Goal: Information Seeking & Learning: Check status

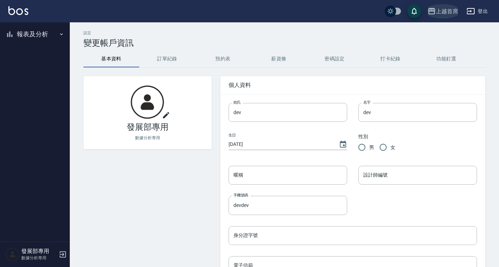
click at [443, 12] on div "上越首席" at bounding box center [447, 11] width 22 height 9
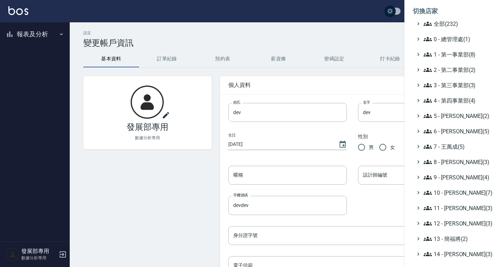
click at [445, 59] on ul "全部(232) 0 - 總管理處(1) 1 - 第一事業部(8) 2 - 第二事業部(2) 3 - 第三事業部(3) 4 - 第四事業部(4) 5 - [PE…" at bounding box center [453, 193] width 81 height 346
click at [444, 55] on span "1 - 第一事業部(8)" at bounding box center [457, 54] width 67 height 8
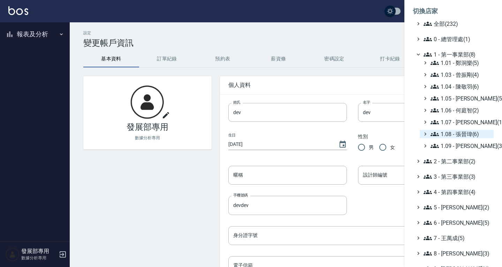
click at [463, 130] on span "1.08 - 張晉瑋(6)" at bounding box center [461, 134] width 60 height 8
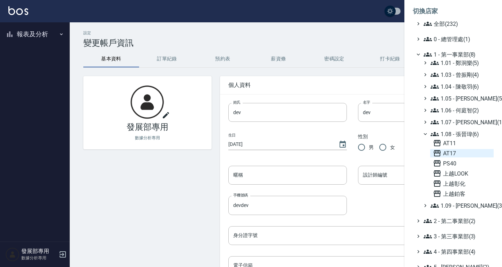
click at [458, 149] on span "AT17" at bounding box center [462, 153] width 58 height 8
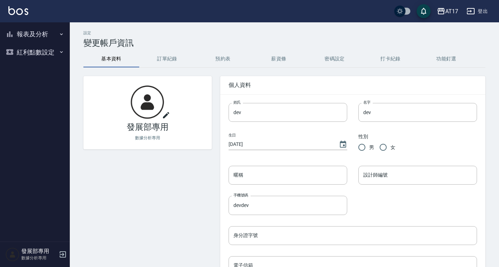
click at [24, 38] on button "報表及分析" at bounding box center [35, 34] width 64 height 18
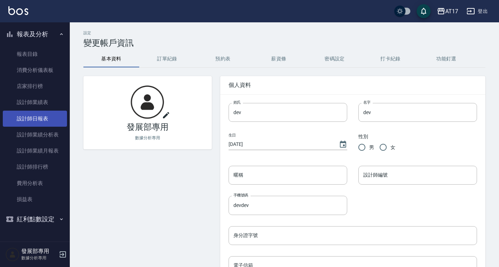
click at [51, 113] on link "設計師日報表" at bounding box center [35, 119] width 64 height 16
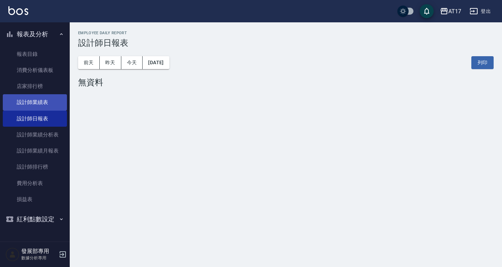
click at [46, 104] on link "設計師業績表" at bounding box center [35, 102] width 64 height 16
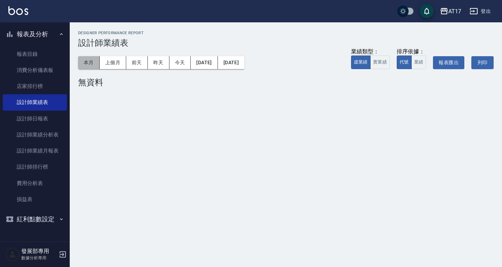
click at [93, 63] on button "本月" at bounding box center [89, 62] width 22 height 13
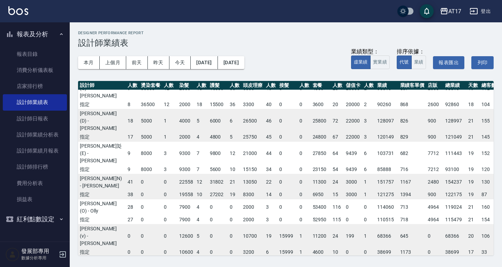
scroll to position [63, 76]
click at [449, 11] on div "AT17" at bounding box center [454, 11] width 13 height 9
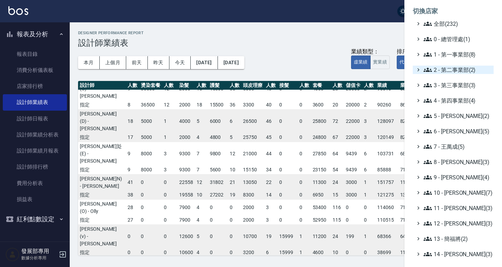
click at [455, 66] on span "2 - 第二事業部(2)" at bounding box center [457, 70] width 67 height 8
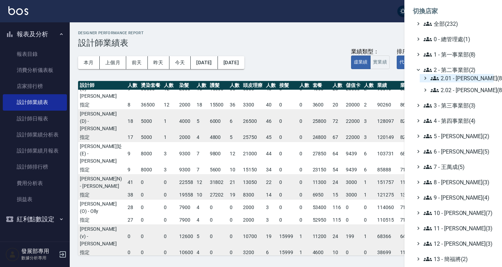
click at [462, 75] on span "2.01 - [PERSON_NAME](8)" at bounding box center [461, 78] width 60 height 8
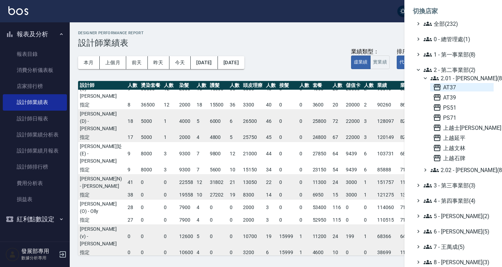
click at [459, 86] on span "AT37" at bounding box center [462, 87] width 58 height 8
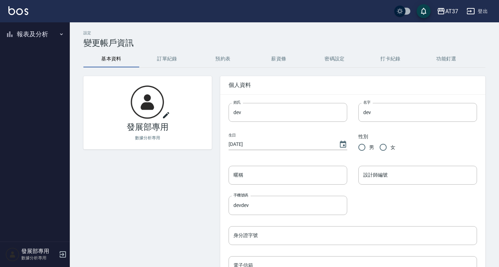
click at [26, 30] on button "報表及分析" at bounding box center [35, 34] width 64 height 18
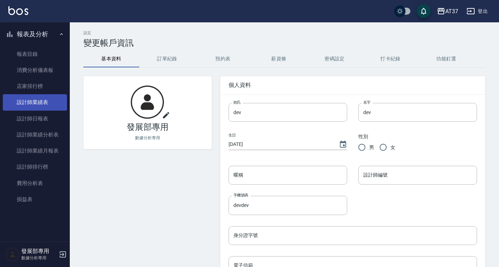
drag, startPoint x: 33, startPoint y: 114, endPoint x: 49, endPoint y: 107, distance: 17.8
click at [33, 114] on link "設計師日報表" at bounding box center [35, 119] width 64 height 16
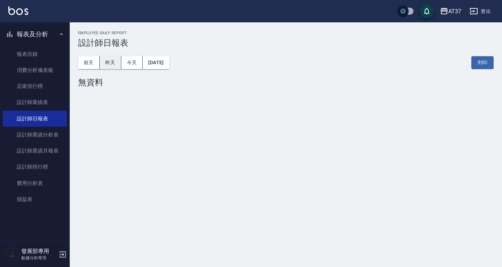
click at [103, 65] on button "昨天" at bounding box center [111, 62] width 22 height 13
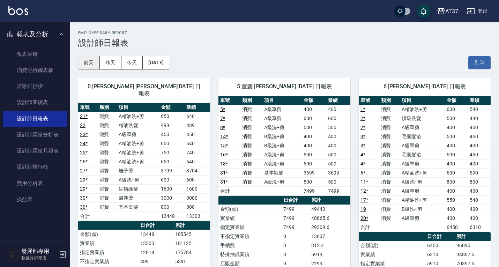
click at [92, 61] on button "前天" at bounding box center [89, 62] width 22 height 13
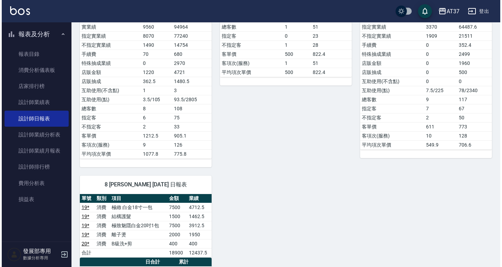
scroll to position [70, 0]
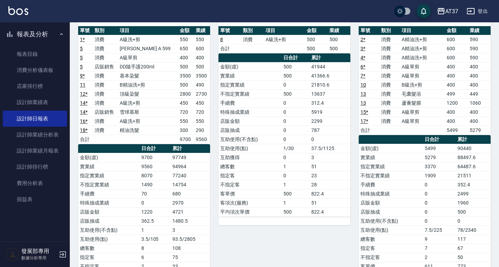
click at [460, 7] on div "AT37 登出" at bounding box center [249, 11] width 499 height 22
click at [456, 7] on div "AT37" at bounding box center [451, 11] width 13 height 9
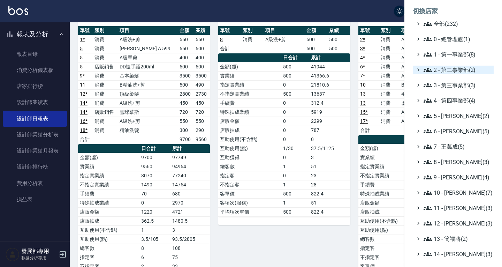
drag, startPoint x: 456, startPoint y: 68, endPoint x: 456, endPoint y: 73, distance: 4.2
click at [456, 68] on span "2 - 第二事業部(2)" at bounding box center [457, 70] width 67 height 8
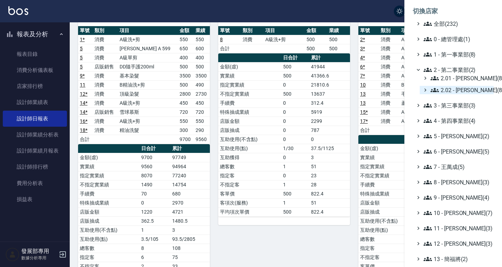
click at [460, 92] on span "2.02 - [PERSON_NAME](8)" at bounding box center [461, 90] width 60 height 8
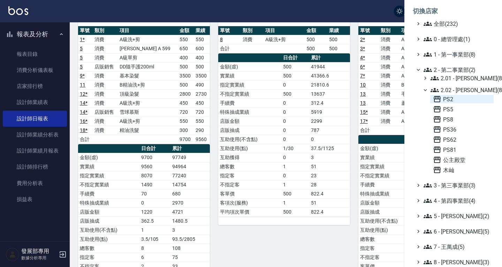
click at [459, 100] on span "PS2" at bounding box center [462, 99] width 58 height 8
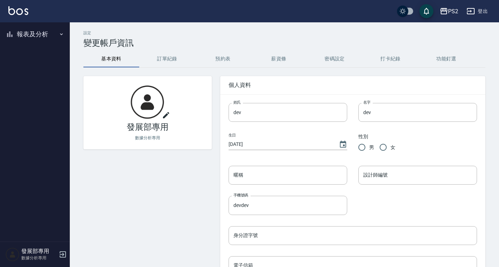
click at [29, 36] on button "報表及分析" at bounding box center [35, 34] width 64 height 18
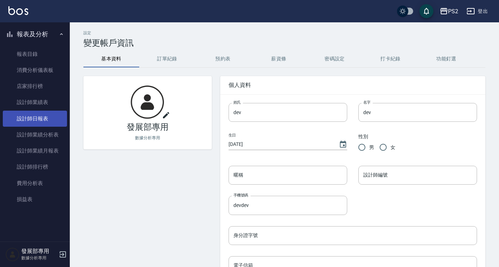
drag, startPoint x: 40, startPoint y: 119, endPoint x: 41, endPoint y: 113, distance: 6.0
click at [40, 119] on link "設計師日報表" at bounding box center [35, 119] width 64 height 16
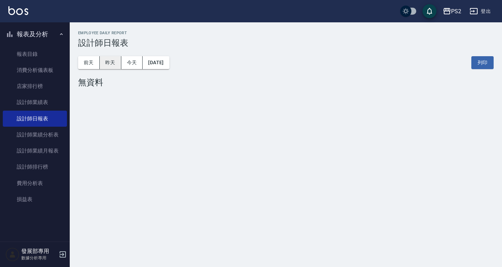
click at [114, 65] on button "昨天" at bounding box center [111, 62] width 22 height 13
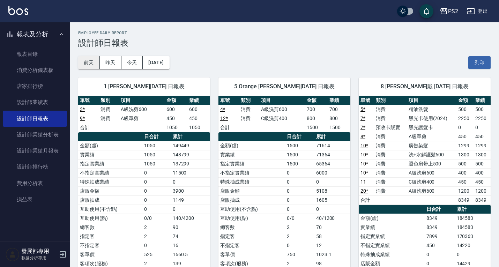
click at [95, 62] on button "前天" at bounding box center [89, 62] width 22 height 13
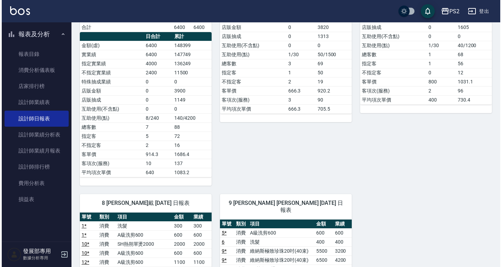
scroll to position [244, 0]
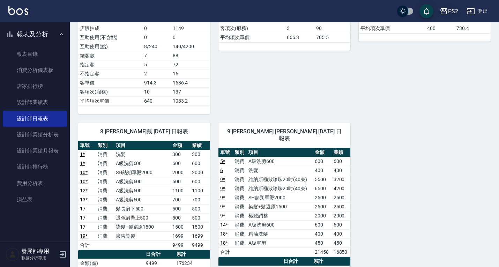
click at [445, 13] on icon "button" at bounding box center [443, 11] width 8 height 8
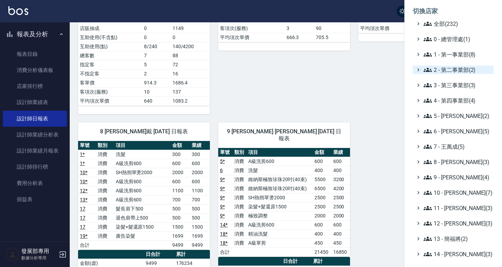
click at [458, 70] on span "2 - 第二事業部(2)" at bounding box center [457, 70] width 67 height 8
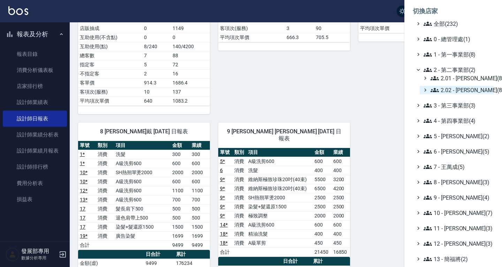
click at [459, 93] on span "2.02 - [PERSON_NAME](8)" at bounding box center [461, 90] width 60 height 8
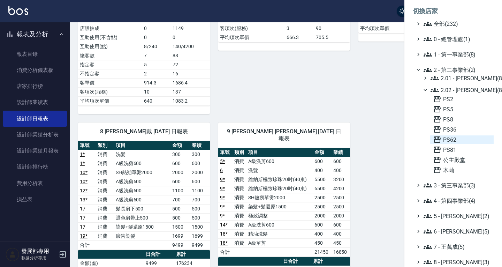
click at [455, 141] on span "PS62" at bounding box center [462, 139] width 58 height 8
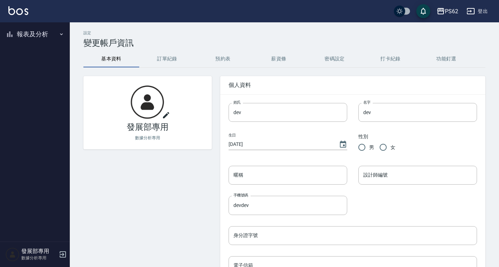
click at [29, 30] on button "報表及分析" at bounding box center [35, 34] width 64 height 18
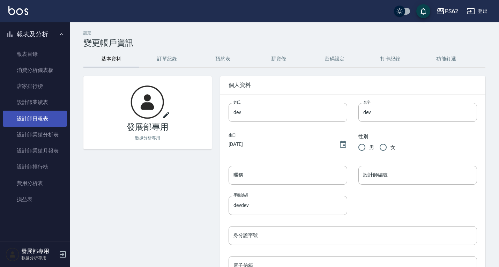
click at [36, 118] on link "設計師日報表" at bounding box center [35, 119] width 64 height 16
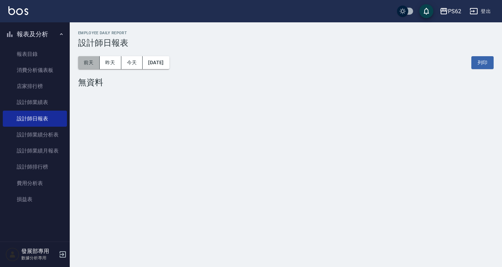
click at [93, 62] on button "前天" at bounding box center [89, 62] width 22 height 13
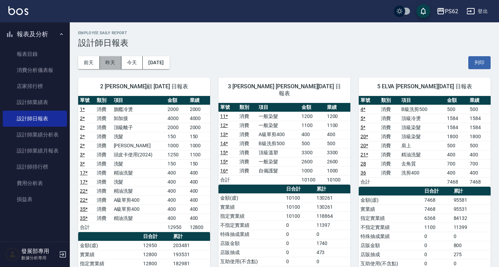
click at [106, 61] on button "昨天" at bounding box center [111, 62] width 22 height 13
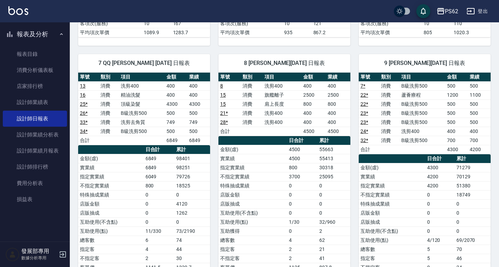
scroll to position [314, 0]
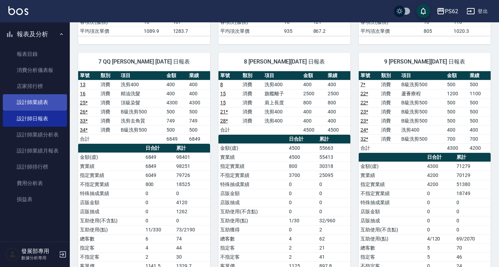
click at [56, 102] on link "設計師業績表" at bounding box center [35, 102] width 64 height 16
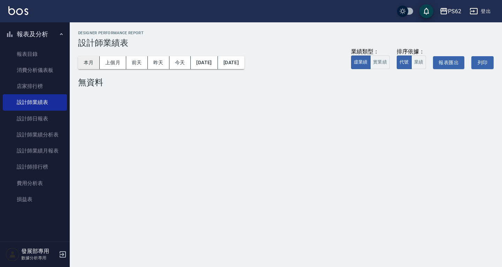
click at [87, 59] on button "本月" at bounding box center [89, 62] width 22 height 13
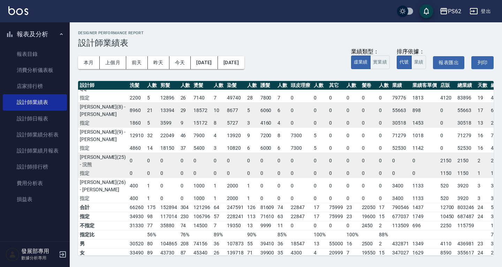
scroll to position [113, 6]
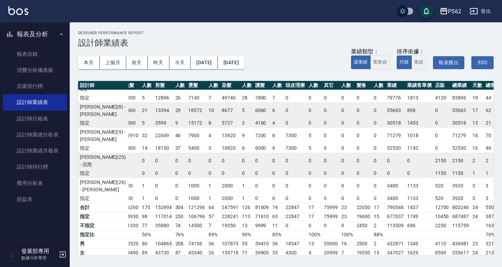
click at [452, 17] on button "PS62" at bounding box center [450, 11] width 27 height 14
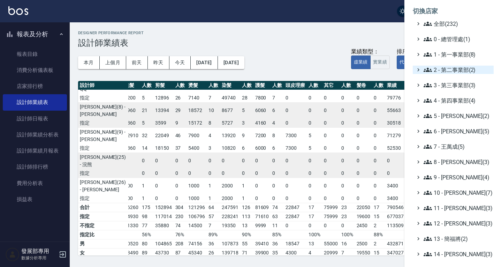
click at [453, 70] on span "2 - 第二事業部(2)" at bounding box center [457, 70] width 67 height 8
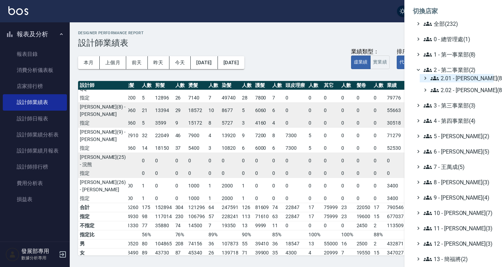
click at [452, 78] on span "2.01 - 李思敏(8)" at bounding box center [461, 78] width 60 height 8
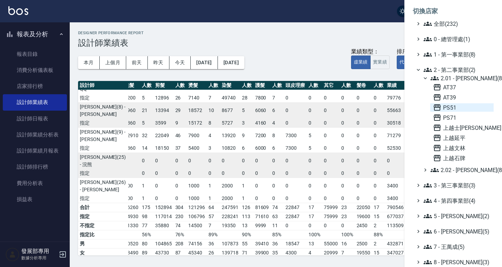
click at [455, 108] on span "PS51" at bounding box center [462, 107] width 58 height 8
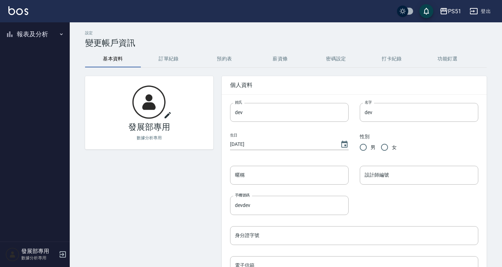
click at [33, 34] on button "報表及分析" at bounding box center [35, 34] width 64 height 18
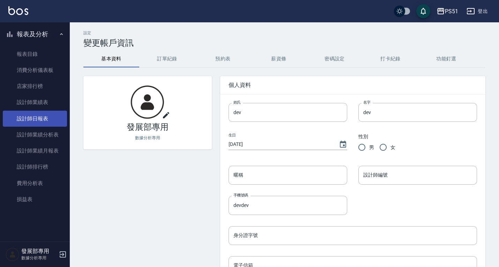
click at [40, 120] on link "設計師日報表" at bounding box center [35, 119] width 64 height 16
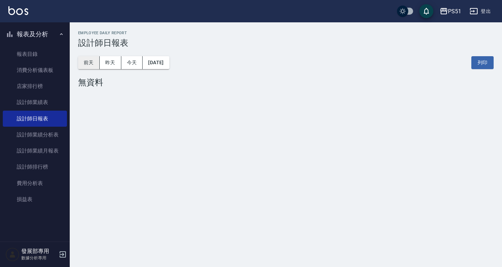
click at [89, 64] on button "前天" at bounding box center [89, 62] width 22 height 13
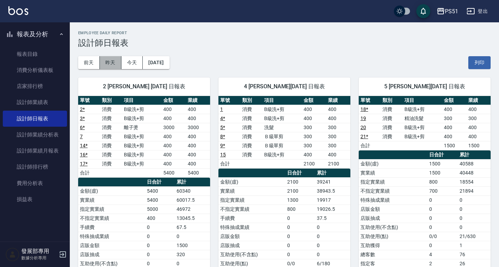
click at [118, 58] on button "昨天" at bounding box center [111, 62] width 22 height 13
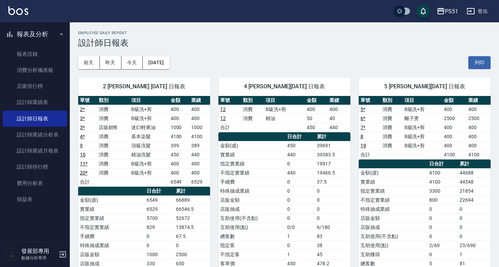
click at [450, 12] on div "PS51" at bounding box center [451, 11] width 13 height 9
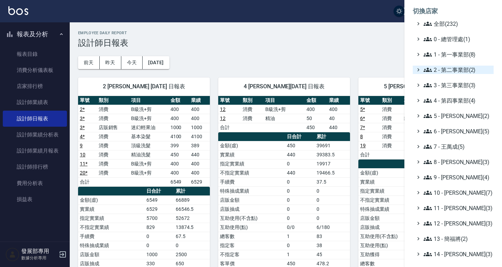
click at [454, 72] on span "2 - 第二事業部(2)" at bounding box center [457, 70] width 67 height 8
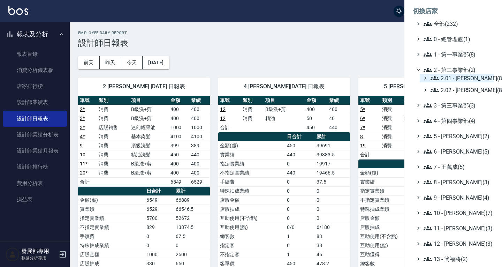
click at [455, 77] on span "2.01 - 李思敏(8)" at bounding box center [461, 78] width 60 height 8
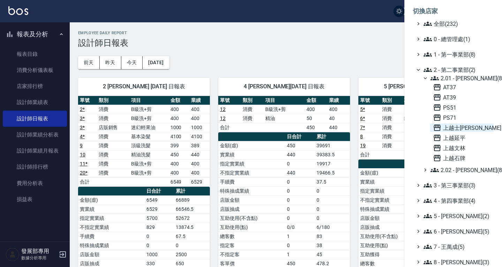
click at [460, 125] on span "上越士林" at bounding box center [462, 127] width 58 height 8
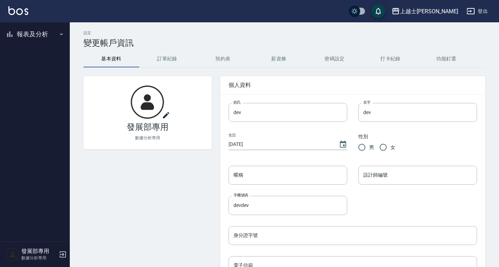
click at [33, 34] on button "報表及分析" at bounding box center [35, 34] width 64 height 18
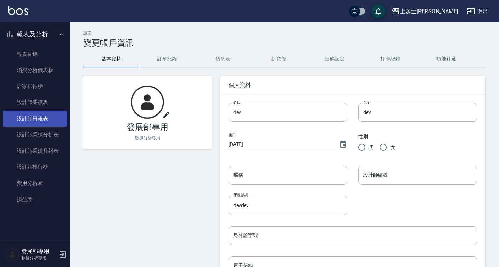
click at [45, 116] on link "設計師日報表" at bounding box center [35, 119] width 64 height 16
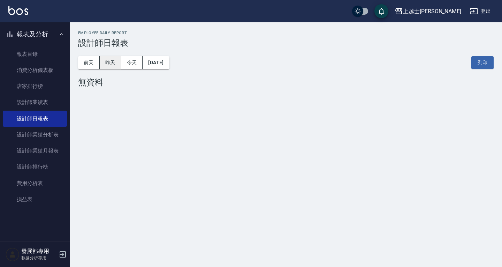
click at [111, 61] on button "昨天" at bounding box center [111, 62] width 22 height 13
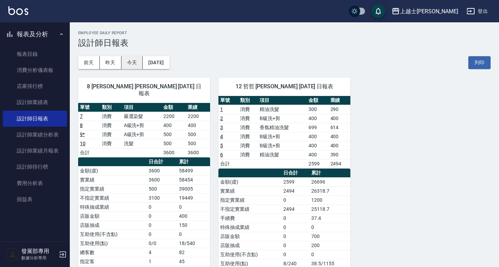
click at [133, 63] on button "今天" at bounding box center [132, 62] width 22 height 13
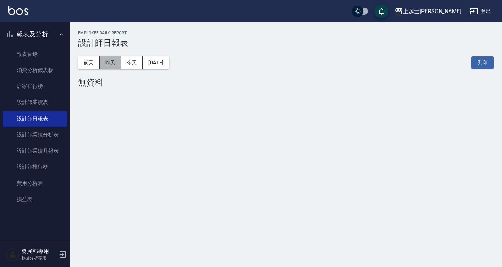
click at [114, 65] on button "昨天" at bounding box center [111, 62] width 22 height 13
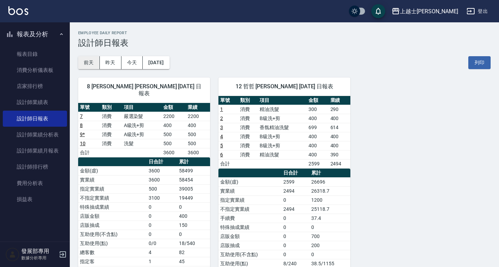
click at [88, 62] on button "前天" at bounding box center [89, 62] width 22 height 13
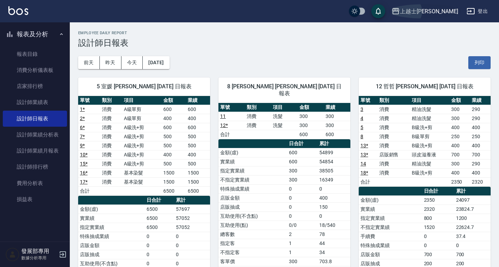
click at [443, 7] on div "上越士林" at bounding box center [429, 11] width 58 height 9
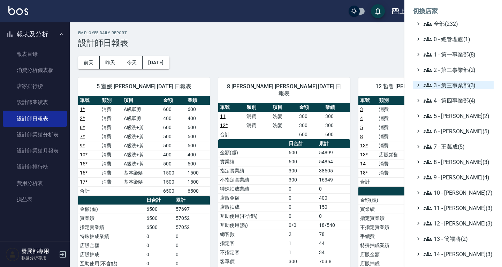
click at [463, 88] on span "3 - 第三事業部(3)" at bounding box center [457, 85] width 67 height 8
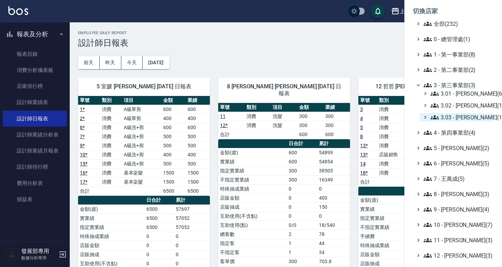
click at [461, 114] on span "3.03 - 張湘妮(1)" at bounding box center [461, 117] width 60 height 8
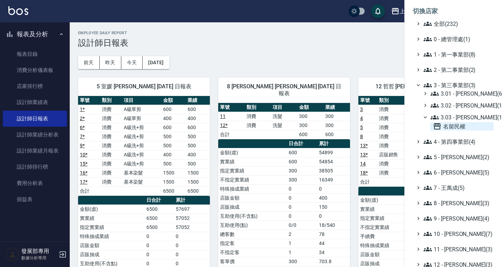
click at [461, 127] on span "名留民權" at bounding box center [462, 126] width 58 height 8
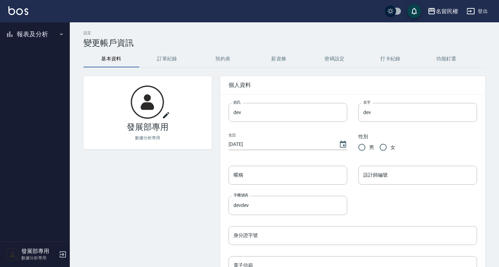
click at [35, 36] on button "報表及分析" at bounding box center [35, 34] width 64 height 18
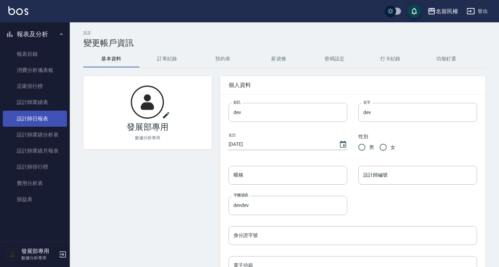
drag, startPoint x: 43, startPoint y: 122, endPoint x: 48, endPoint y: 118, distance: 6.9
click at [43, 122] on link "設計師日報表" at bounding box center [35, 119] width 64 height 16
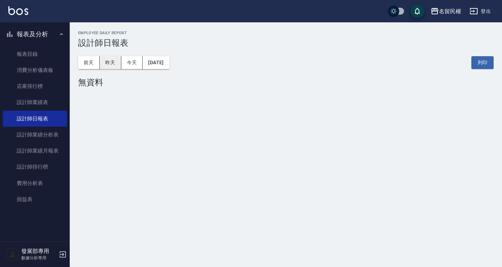
click at [117, 61] on button "昨天" at bounding box center [111, 62] width 22 height 13
click at [92, 61] on button "前天" at bounding box center [89, 62] width 22 height 13
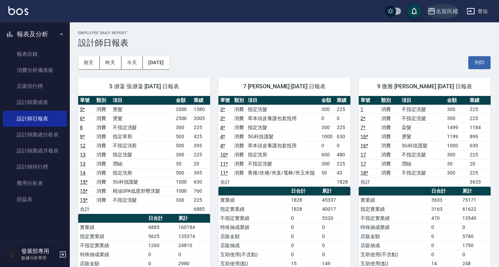
click at [446, 13] on div "名留民權" at bounding box center [447, 11] width 22 height 9
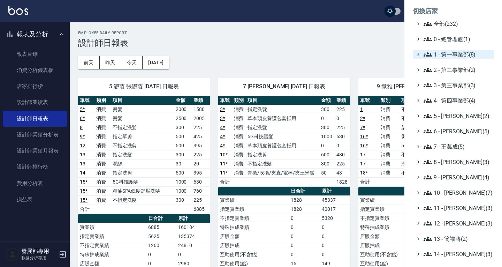
click at [461, 56] on span "1 - 第一事業部(8)" at bounding box center [457, 54] width 67 height 8
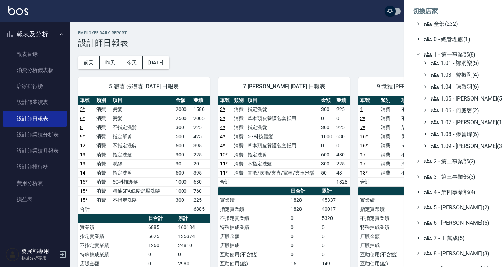
click at [461, 56] on span "1 - 第一事業部(8)" at bounding box center [457, 54] width 67 height 8
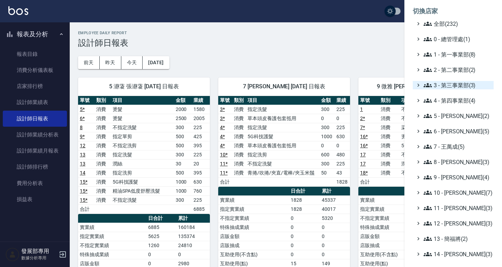
click at [456, 83] on span "3 - 第三事業部(3)" at bounding box center [457, 85] width 67 height 8
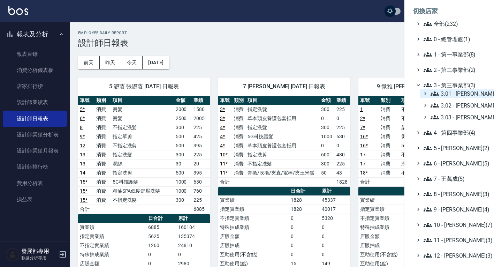
click at [457, 95] on span "3.01 - 蔡承翰(6)" at bounding box center [461, 93] width 60 height 8
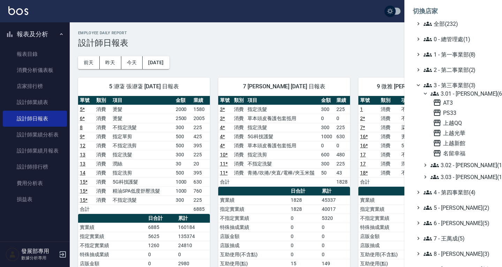
click at [461, 149] on div "AT3 PS33 上越QQ 上越光華 上越新館 名留幸福" at bounding box center [461, 127] width 63 height 59
click at [460, 149] on span "名留幸福" at bounding box center [462, 153] width 58 height 8
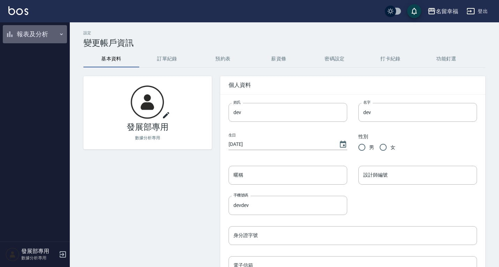
click at [37, 37] on button "報表及分析" at bounding box center [35, 34] width 64 height 18
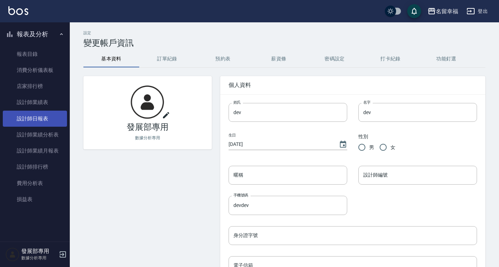
click at [47, 118] on link "設計師日報表" at bounding box center [35, 119] width 64 height 16
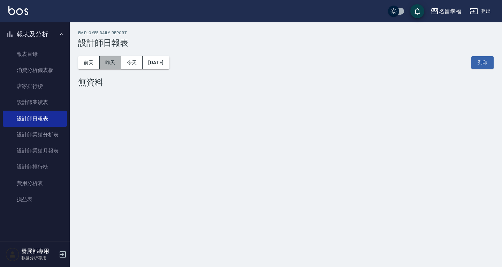
click at [111, 68] on button "昨天" at bounding box center [111, 62] width 22 height 13
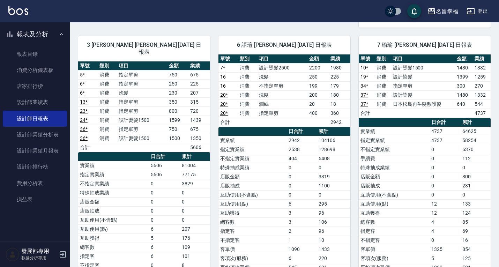
scroll to position [209, 0]
